Goal: Information Seeking & Learning: Stay updated

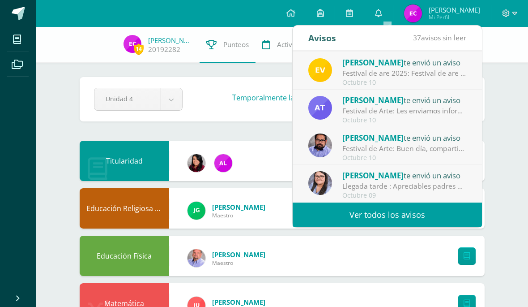
scroll to position [149, 0]
click at [391, 210] on link "Ver todos los avisos" at bounding box center [387, 214] width 189 height 25
click at [397, 205] on link "Ver todos los avisos" at bounding box center [387, 214] width 189 height 25
click at [401, 205] on link "Ver todos los avisos" at bounding box center [387, 214] width 189 height 25
click at [405, 207] on link "Ver todos los avisos" at bounding box center [387, 214] width 189 height 25
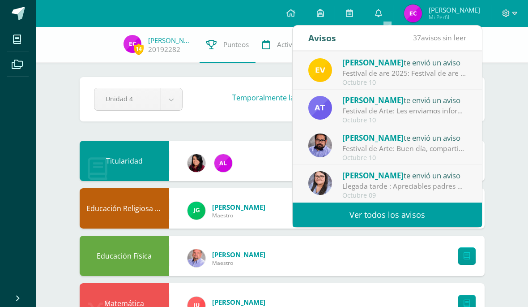
click at [408, 213] on link "Ver todos los avisos" at bounding box center [387, 214] width 189 height 25
click at [417, 213] on link "Ver todos los avisos" at bounding box center [387, 214] width 189 height 25
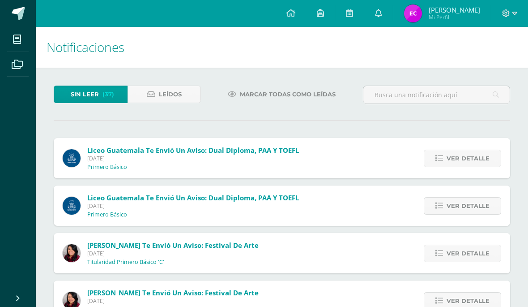
click at [176, 86] on span "Leídos" at bounding box center [170, 94] width 23 height 17
click at [166, 100] on span "Leídos" at bounding box center [170, 94] width 23 height 17
click at [170, 99] on span "Leídos" at bounding box center [170, 94] width 23 height 17
click at [171, 89] on span "Leídos" at bounding box center [170, 94] width 23 height 17
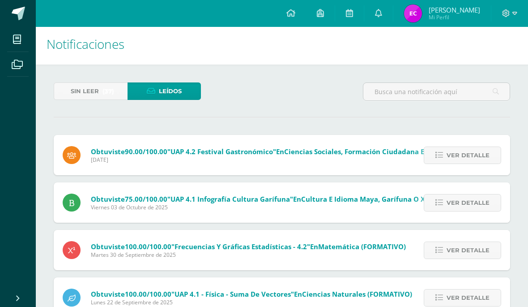
scroll to position [6, 0]
